Goal: Transaction & Acquisition: Purchase product/service

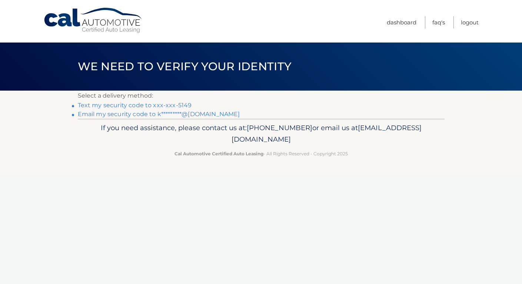
click at [132, 107] on link "Text my security code to xxx-xxx-5149" at bounding box center [135, 105] width 114 height 7
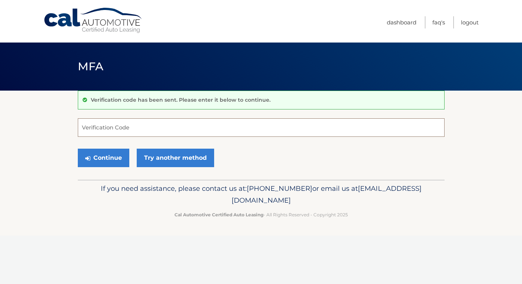
click at [124, 126] on input "Verification Code" at bounding box center [261, 128] width 367 height 19
type input "860240"
click at [97, 164] on button "Continue" at bounding box center [103, 158] width 51 height 19
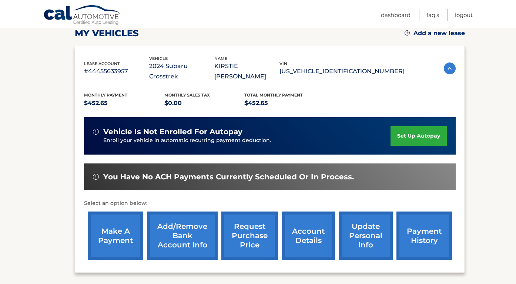
scroll to position [164, 0]
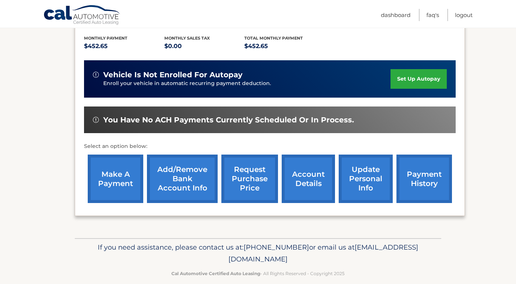
click at [113, 177] on link "make a payment" at bounding box center [116, 179] width 56 height 49
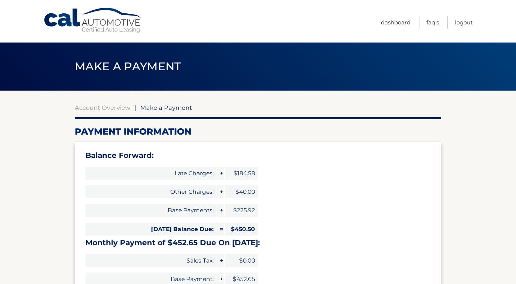
select select "MTFhNGNhMDItNzU1MC00YmYxLWFjMzEtMzdiODBjMGJlN2Ey"
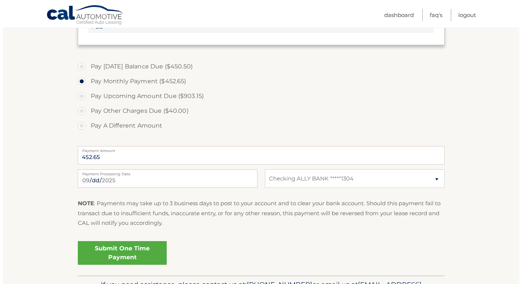
scroll to position [311, 0]
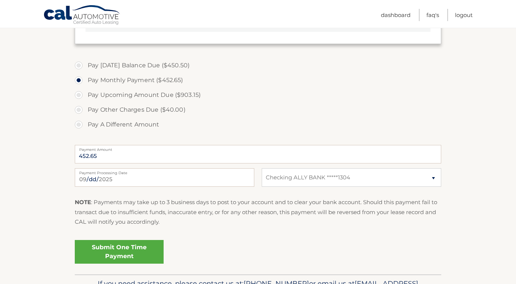
click at [131, 251] on link "Submit One Time Payment" at bounding box center [119, 252] width 89 height 24
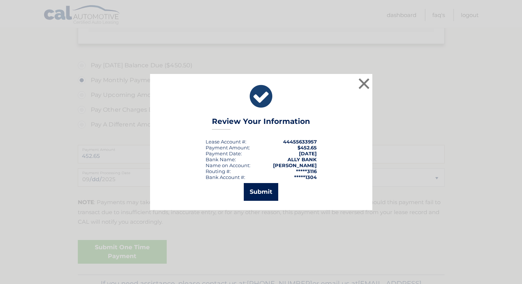
click at [266, 201] on button "Submit" at bounding box center [261, 192] width 34 height 18
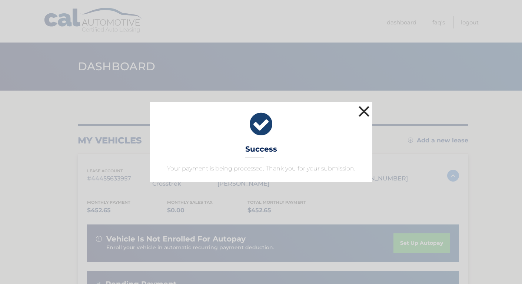
click at [368, 115] on div "× Success Your payment is being processed. Thank you for your submission." at bounding box center [261, 142] width 222 height 81
click at [368, 115] on button "×" at bounding box center [364, 111] width 15 height 15
